Goal: Check status

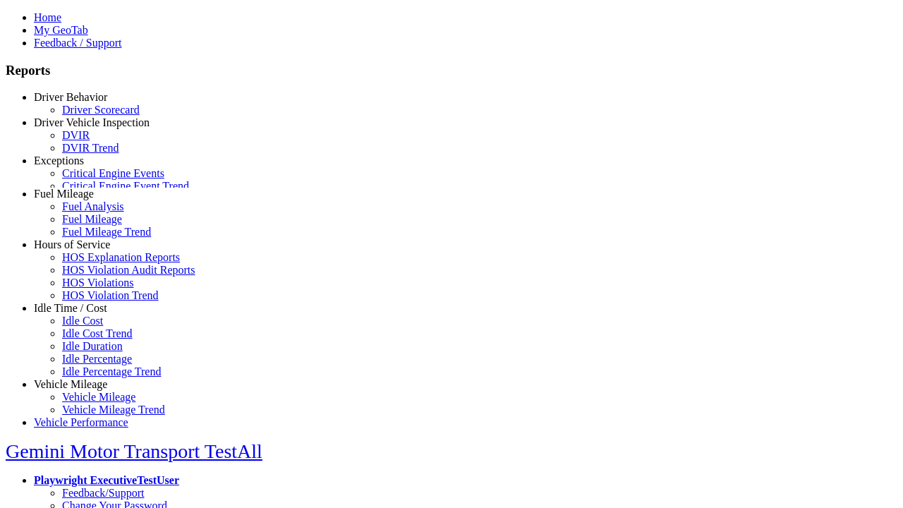
select select "**********"
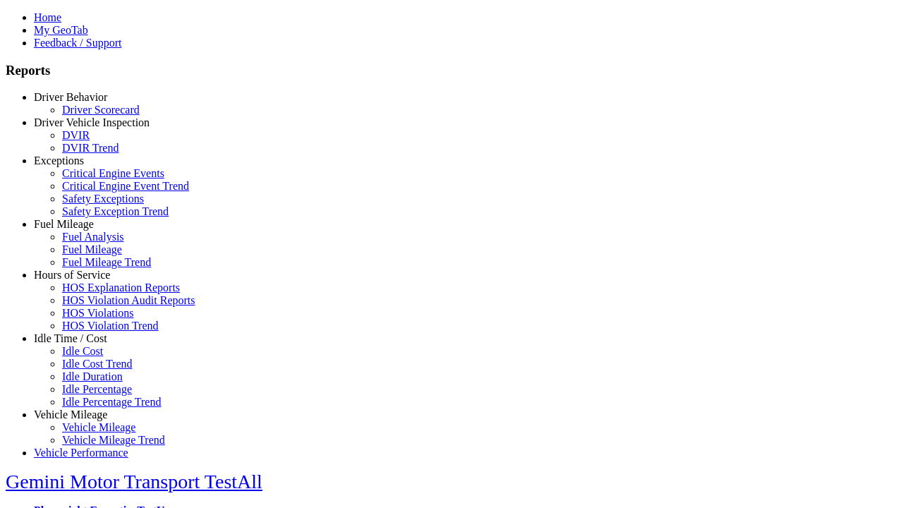
type input "**********"
